Goal: Find specific page/section: Find specific page/section

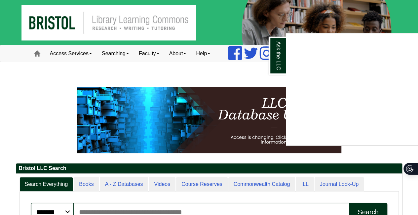
click at [137, 183] on div "Ask the LLC" at bounding box center [209, 107] width 418 height 215
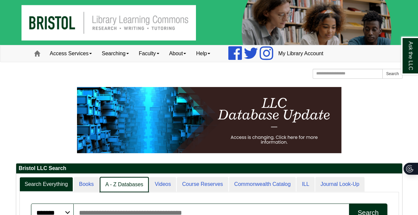
scroll to position [3, 3]
click at [123, 186] on link "A - Z Databases" at bounding box center [124, 185] width 49 height 16
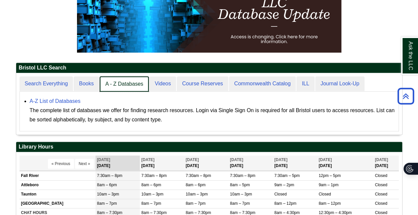
scroll to position [61, 386]
click at [129, 84] on link "A - Z Databases" at bounding box center [124, 84] width 49 height 16
click at [129, 81] on link "A - Z Databases" at bounding box center [124, 84] width 49 height 16
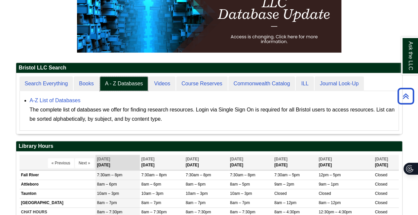
scroll to position [61, 386]
click at [67, 99] on link "A-Z List of Databases" at bounding box center [55, 100] width 51 height 6
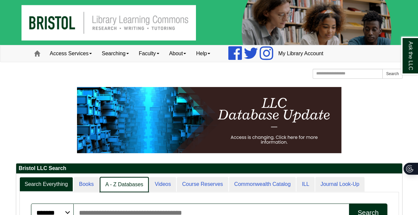
click at [123, 185] on link "A - Z Databases" at bounding box center [124, 185] width 49 height 16
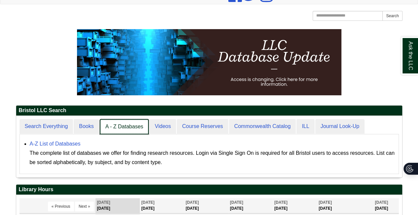
scroll to position [63, 0]
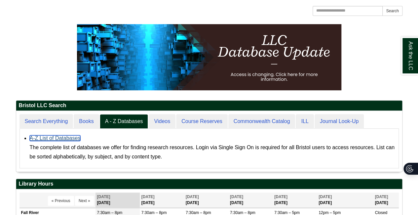
click at [46, 138] on link "A-Z List of Databases" at bounding box center [55, 138] width 51 height 6
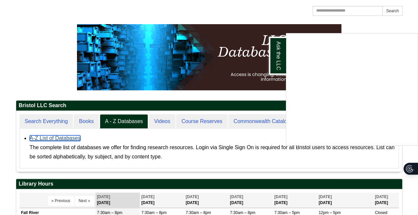
scroll to position [3, 3]
